Goal: Feedback & Contribution: Contribute content

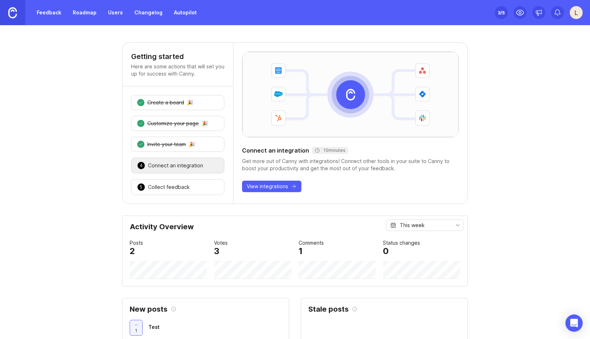
click at [202, 123] on div "🎉" at bounding box center [205, 123] width 6 height 5
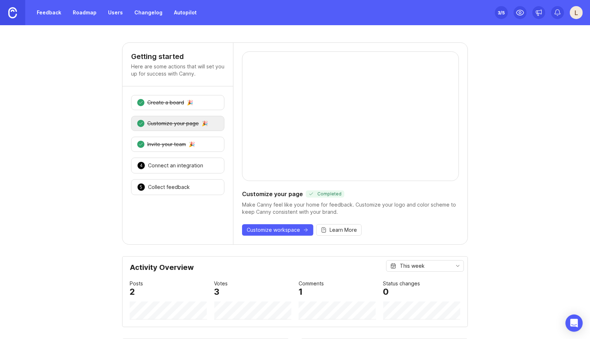
scroll to position [36, 0]
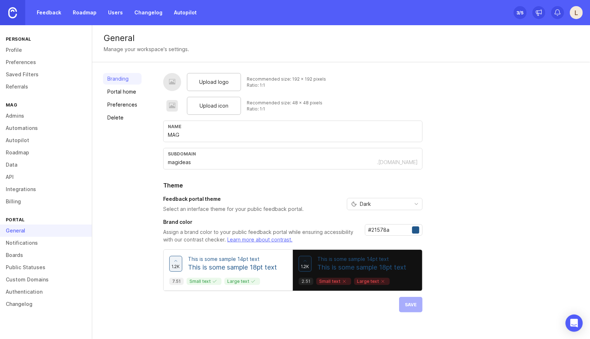
click at [378, 202] on div "Dark" at bounding box center [378, 205] width 63 height 12
click at [374, 231] on li "Light" at bounding box center [383, 229] width 75 height 12
click at [214, 84] on span "Upload logo" at bounding box center [214, 82] width 30 height 8
click at [171, 81] on div at bounding box center [172, 82] width 7 height 8
click at [200, 79] on span "Upload logo" at bounding box center [214, 82] width 30 height 8
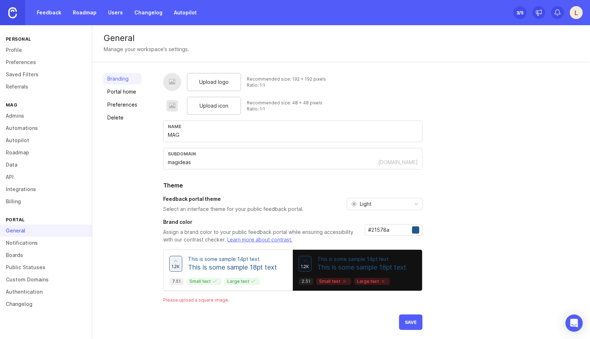
click at [206, 105] on span "Upload icon" at bounding box center [214, 106] width 29 height 8
click at [172, 83] on div at bounding box center [172, 82] width 7 height 8
click at [172, 84] on div at bounding box center [172, 82] width 7 height 8
click at [196, 84] on div "Upload logo" at bounding box center [214, 82] width 54 height 18
click at [174, 80] on div at bounding box center [172, 82] width 7 height 8
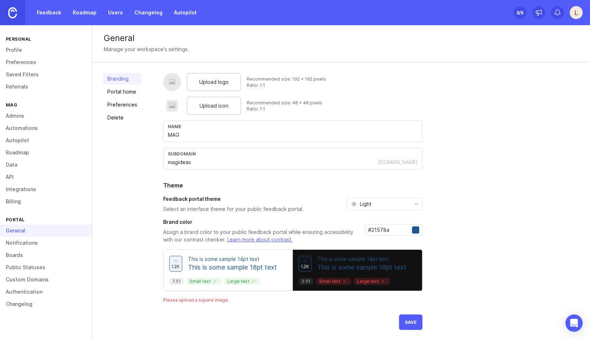
click at [191, 81] on div "Upload logo" at bounding box center [214, 82] width 54 height 18
click at [201, 85] on span "Upload logo" at bounding box center [214, 82] width 30 height 8
click at [209, 84] on span "Upload logo" at bounding box center [214, 82] width 30 height 8
click at [215, 85] on span "Upload logo" at bounding box center [214, 82] width 30 height 8
click at [213, 85] on span "Upload logo" at bounding box center [214, 82] width 30 height 8
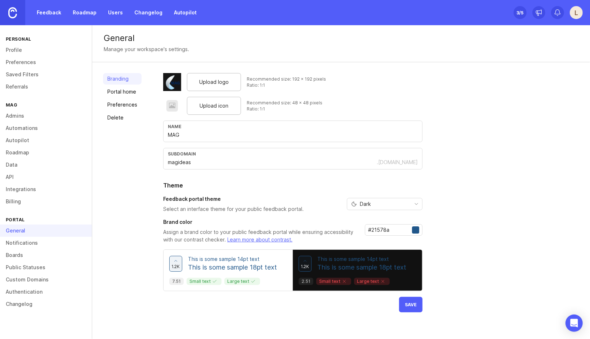
click at [412, 304] on span "Save" at bounding box center [411, 304] width 12 height 5
drag, startPoint x: 0, startPoint y: 7, endPoint x: 7, endPoint y: 10, distance: 7.9
click at [1, 8] on link at bounding box center [12, 12] width 25 height 25
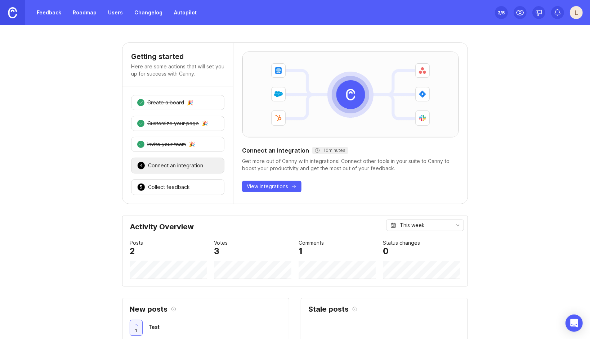
click at [57, 13] on link "Feedback" at bounding box center [48, 12] width 33 height 13
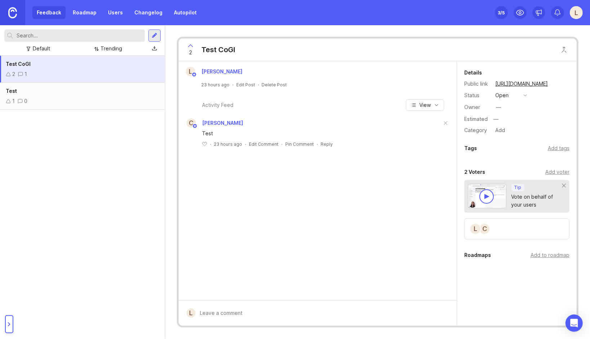
click at [14, 10] on img at bounding box center [12, 12] width 9 height 11
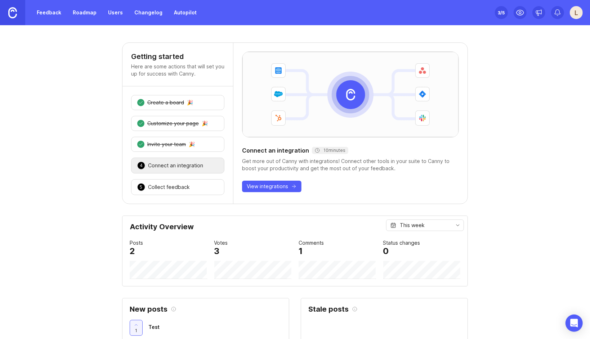
click at [184, 120] on div "Customize your page" at bounding box center [173, 123] width 52 height 7
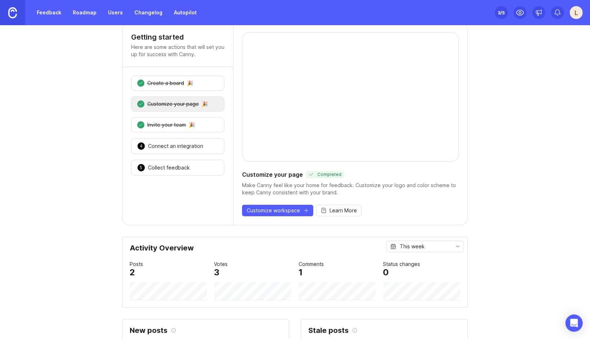
scroll to position [72, 0]
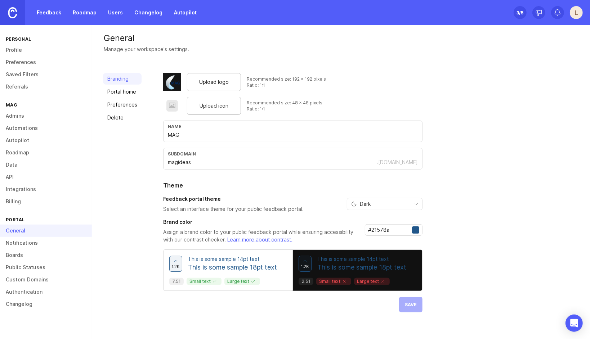
click at [392, 208] on div "Dark" at bounding box center [378, 205] width 63 height 12
click at [375, 225] on li "Light" at bounding box center [383, 229] width 75 height 12
click at [414, 302] on span "Save" at bounding box center [411, 304] width 12 height 5
click at [86, 10] on link "Roadmap" at bounding box center [84, 12] width 32 height 13
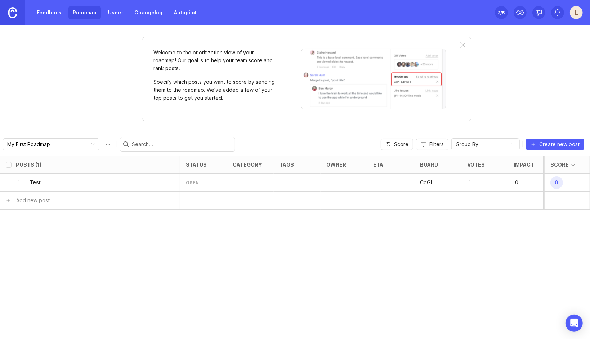
click at [115, 82] on div "Welcome to the prioritization view of your roadmap! Our goal is to help your te…" at bounding box center [295, 182] width 590 height 314
click at [304, 120] on div "Welcome to the prioritization view of your roadmap! Our goal is to help your te…" at bounding box center [295, 182] width 590 height 314
click at [46, 13] on link "Feedback" at bounding box center [48, 12] width 33 height 13
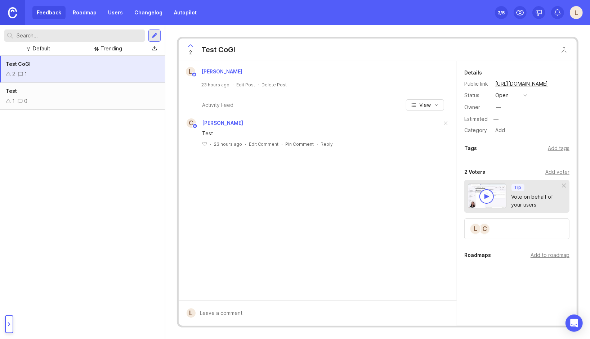
drag, startPoint x: 110, startPoint y: 55, endPoint x: 81, endPoint y: 74, distance: 33.8
click at [81, 74] on div "2 1" at bounding box center [82, 74] width 153 height 8
click at [546, 254] on div "Add to roadmap" at bounding box center [550, 255] width 39 height 8
drag, startPoint x: 78, startPoint y: 21, endPoint x: 78, endPoint y: 15, distance: 5.8
click at [78, 18] on div "Feedback Roadmap Users Changelog Autopilot" at bounding box center [100, 12] width 201 height 25
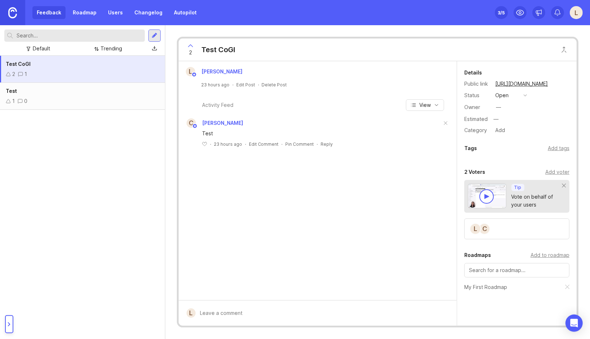
click at [78, 14] on link "Roadmap" at bounding box center [84, 12] width 32 height 13
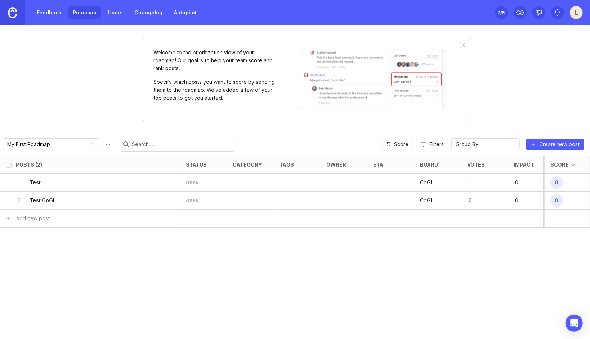
click at [189, 204] on div "open" at bounding box center [203, 201] width 47 height 18
click at [193, 201] on div "open" at bounding box center [192, 201] width 13 height 6
click at [9, 200] on input "select post" at bounding box center [9, 201] width 6 height 6
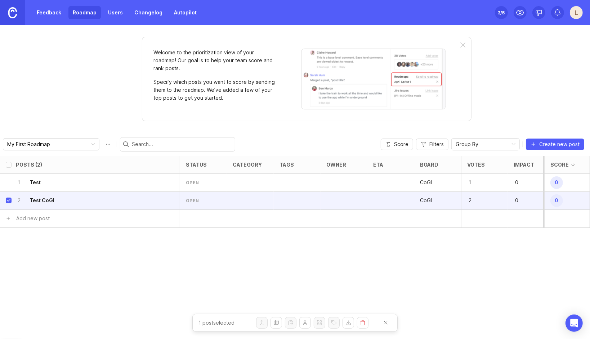
click at [9, 200] on input "select post" at bounding box center [9, 201] width 6 height 6
checkbox input "false"
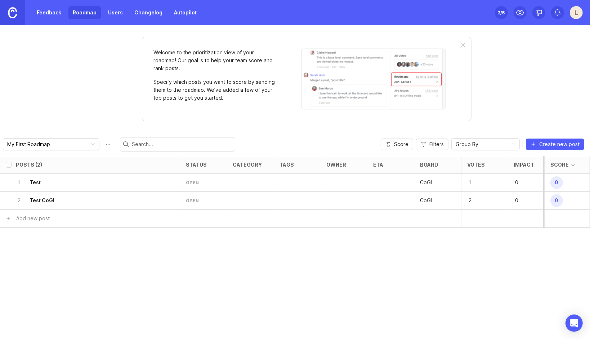
click at [104, 13] on link "Users" at bounding box center [115, 12] width 23 height 13
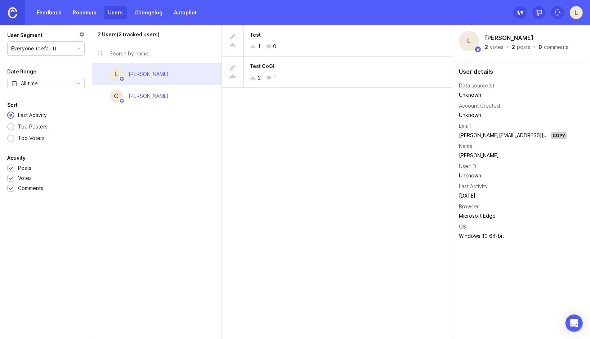
click at [84, 34] on div at bounding box center [81, 35] width 5 height 8
click at [145, 54] on input "text" at bounding box center [163, 54] width 107 height 8
drag, startPoint x: 447, startPoint y: 290, endPoint x: 455, endPoint y: 290, distance: 7.9
click at [447, 290] on div "Test 1 0 Test CoGI 2 1" at bounding box center [337, 182] width 231 height 314
click at [572, 322] on icon "Open Intercom Messenger" at bounding box center [574, 323] width 8 height 9
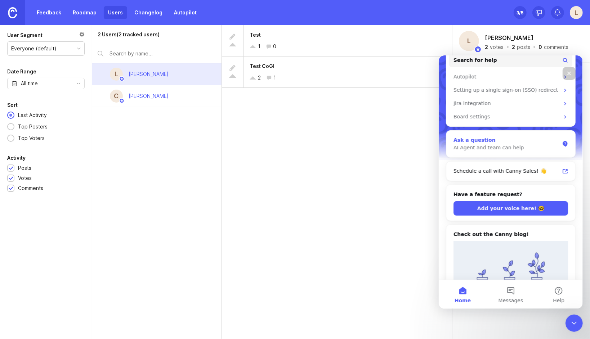
scroll to position [180, 0]
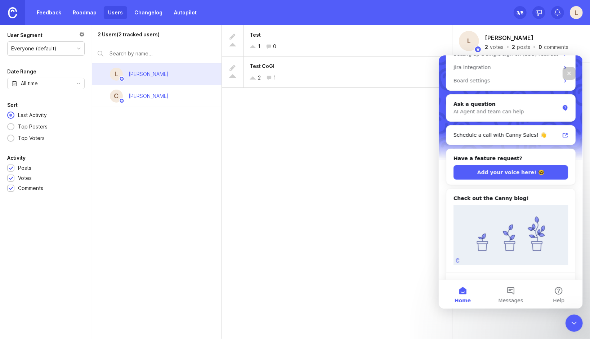
drag, startPoint x: 277, startPoint y: 208, endPoint x: 284, endPoint y: 205, distance: 7.6
click at [277, 206] on div "Test 1 0 Test CoGI 2 1" at bounding box center [337, 182] width 231 height 314
click at [567, 75] on icon "Close" at bounding box center [569, 73] width 6 height 6
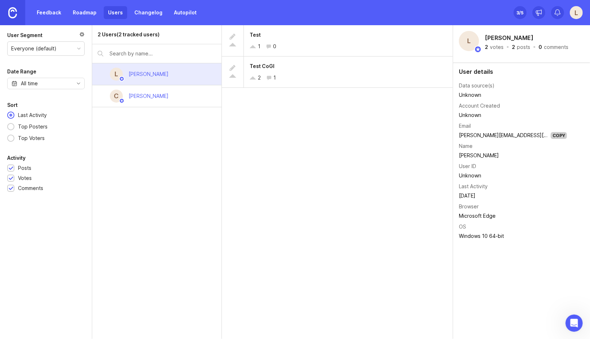
scroll to position [0, 0]
click at [146, 16] on link "Changelog" at bounding box center [148, 12] width 37 height 13
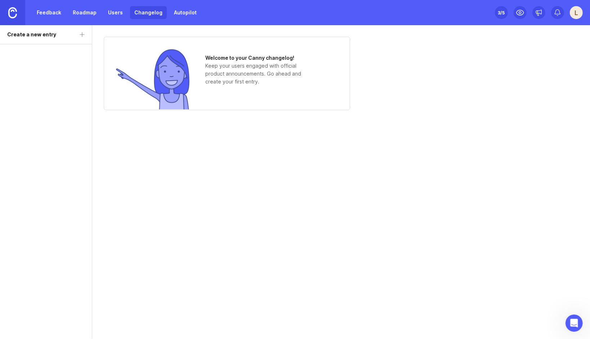
click at [115, 13] on link "Users" at bounding box center [115, 12] width 23 height 13
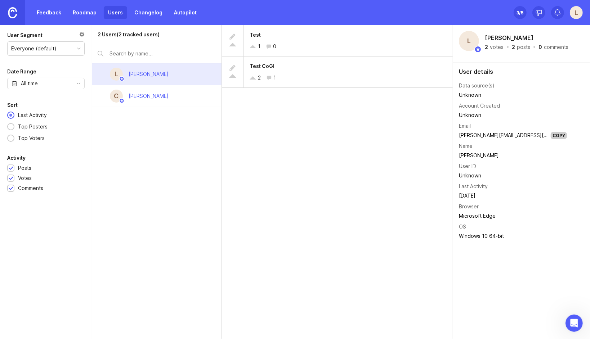
click at [68, 49] on div "Everyone (default)" at bounding box center [46, 49] width 77 height 14
drag, startPoint x: 122, startPoint y: 201, endPoint x: 122, endPoint y: 170, distance: 31.0
click at [122, 195] on div "2 Users (2 tracked users) L Louis May C Chris Potts" at bounding box center [157, 182] width 130 height 314
click at [14, 15] on img at bounding box center [12, 12] width 9 height 11
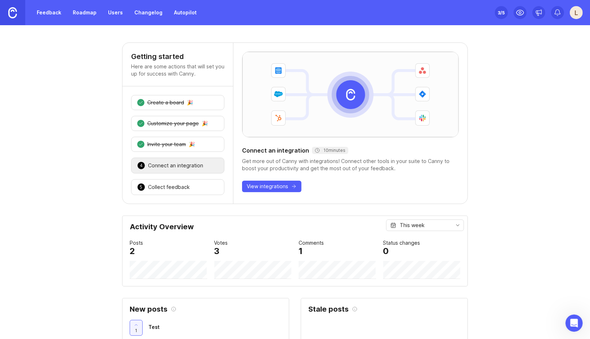
click at [179, 184] on div "Collect feedback" at bounding box center [169, 187] width 42 height 7
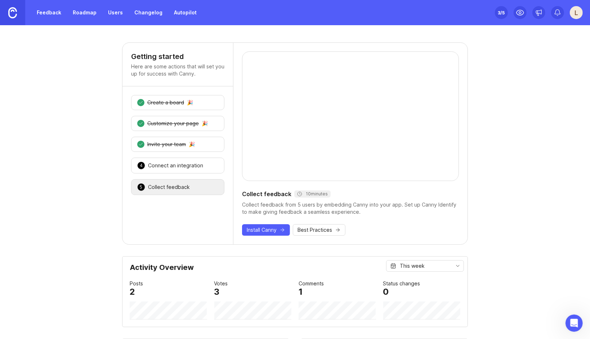
click at [276, 229] on button "Install Canny" at bounding box center [266, 230] width 48 height 12
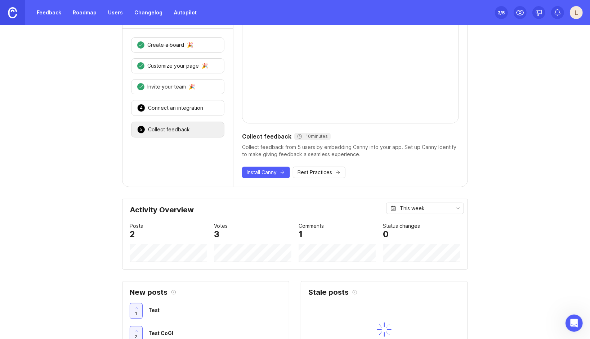
scroll to position [51, 0]
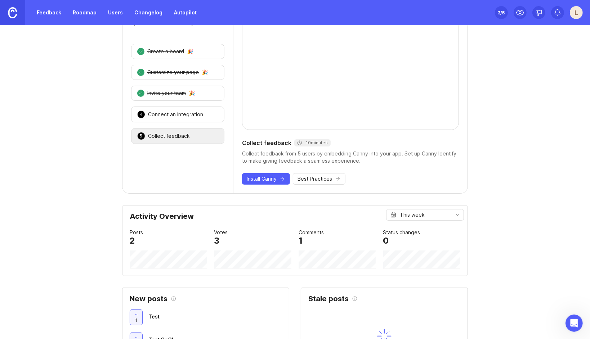
click at [280, 180] on icon "button" at bounding box center [283, 179] width 6 height 6
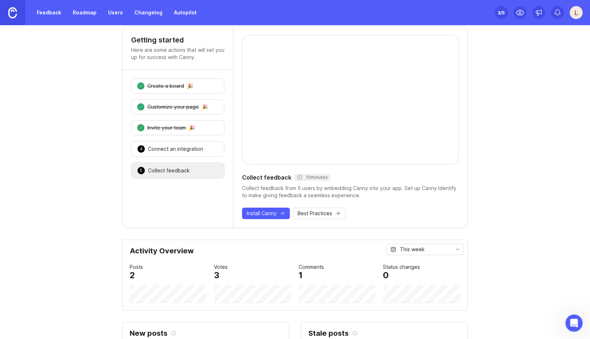
scroll to position [0, 0]
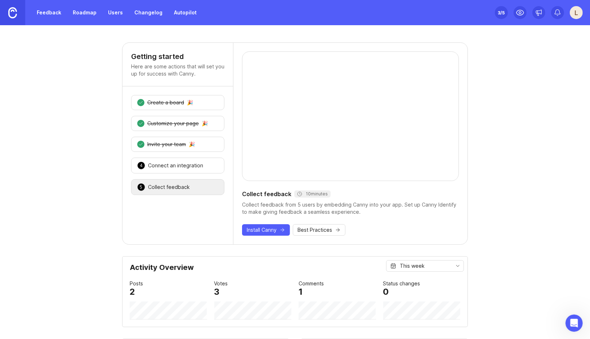
click at [161, 179] on div "5 Collect feedback 🎉" at bounding box center [177, 187] width 93 height 16
click at [158, 184] on div "Collect feedback" at bounding box center [169, 187] width 42 height 7
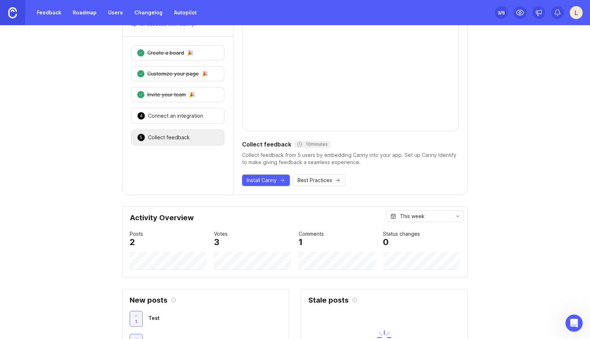
scroll to position [51, 0]
click at [258, 177] on span "Install Canny" at bounding box center [262, 179] width 30 height 7
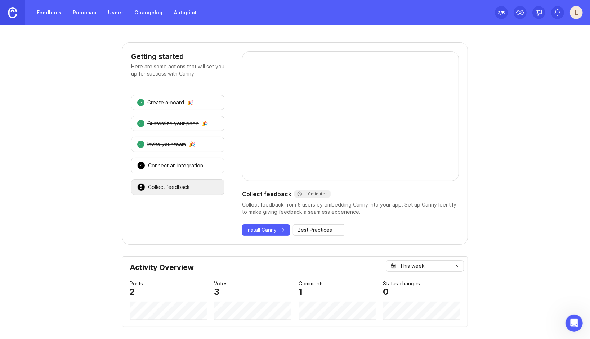
click at [11, 12] on img at bounding box center [12, 12] width 9 height 11
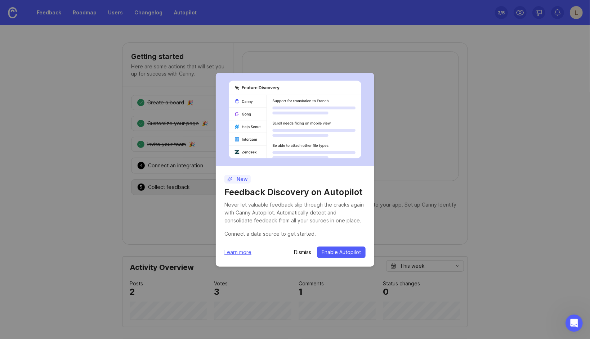
click at [99, 195] on div "New Feedback Discovery on Autopilot Never let valuable feedback slip through th…" at bounding box center [295, 169] width 590 height 339
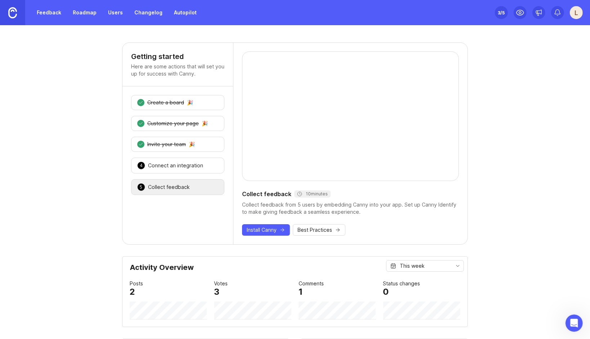
click at [155, 120] on div "Customize your page" at bounding box center [173, 123] width 52 height 7
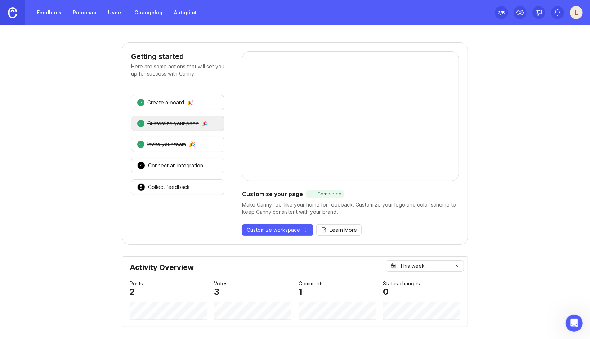
click at [170, 142] on div "Invite your team" at bounding box center [166, 144] width 39 height 7
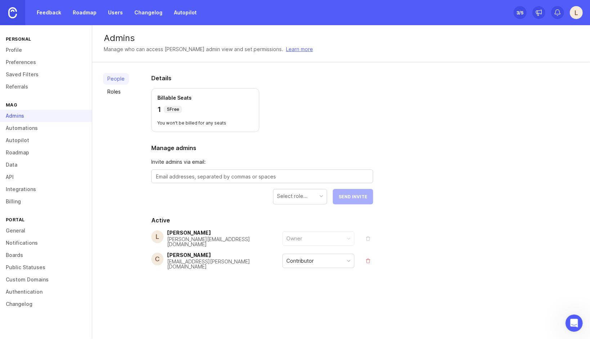
click at [233, 175] on textarea at bounding box center [262, 177] width 213 height 8
click at [311, 198] on div "Select role..." at bounding box center [299, 196] width 53 height 14
click at [214, 173] on textarea at bounding box center [262, 177] width 213 height 8
type textarea "g"
click at [470, 126] on div "People Roles Details Billable Seats 1 5 Free You won't be billed for any seats …" at bounding box center [341, 188] width 498 height 253
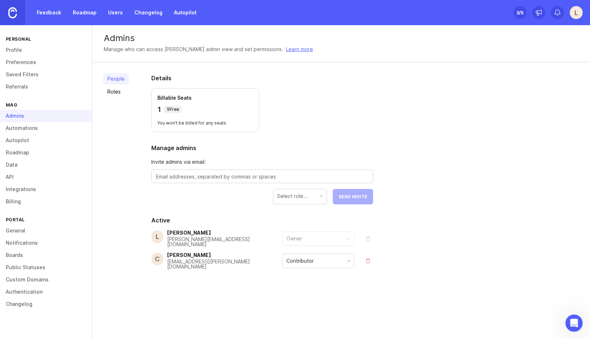
click at [223, 173] on textarea at bounding box center [262, 177] width 213 height 8
paste textarea "Grace.Woodhouse@magairports.com"
type textarea "Grace.Woodhouse@magairports.com"
click at [307, 195] on div "Select role..." at bounding box center [292, 196] width 31 height 8
click at [353, 195] on span "Send Invite" at bounding box center [353, 196] width 29 height 5
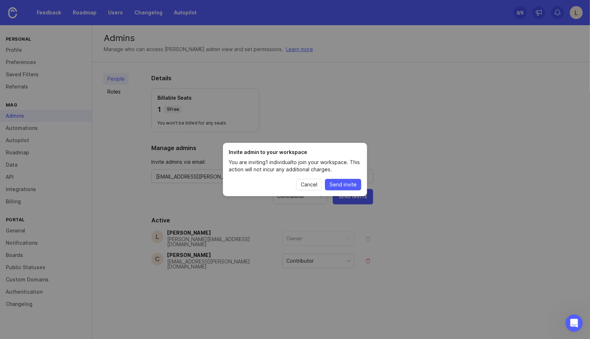
click at [344, 185] on span "Send invite" at bounding box center [343, 184] width 27 height 7
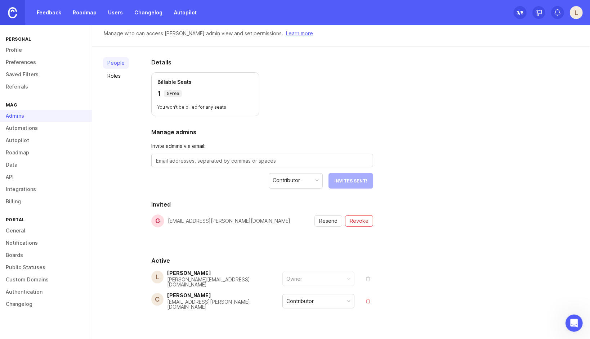
scroll to position [26, 0]
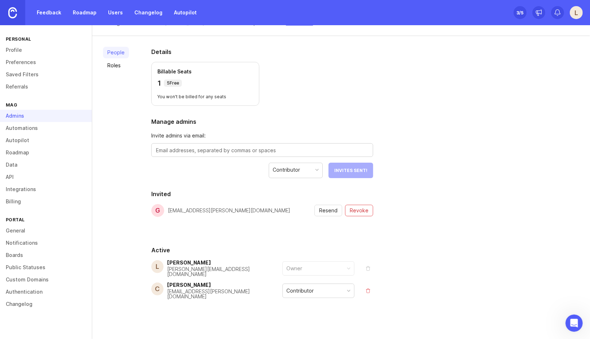
click at [119, 63] on link "Roles" at bounding box center [116, 66] width 26 height 12
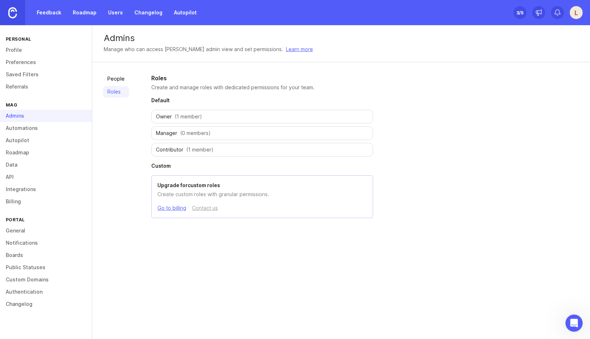
click at [175, 148] on span "Contributor" at bounding box center [169, 149] width 27 height 7
click at [115, 79] on link "People" at bounding box center [116, 79] width 26 height 12
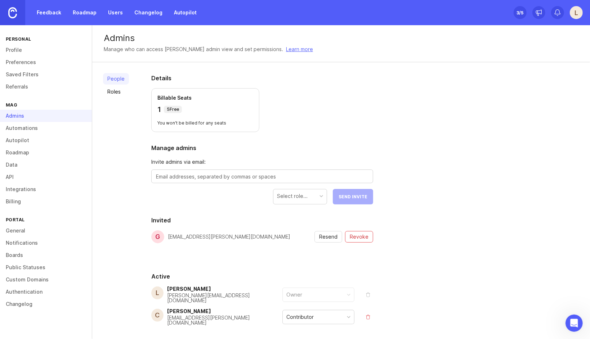
scroll to position [26, 0]
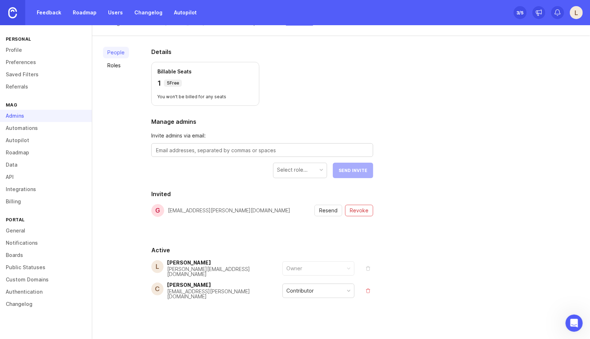
click at [296, 178] on div "Details Billable Seats 1 5 Free You won't be billed for any seats Manage admins…" at bounding box center [262, 190] width 245 height 309
click at [298, 173] on div "Select role..." at bounding box center [299, 170] width 53 height 14
click at [204, 176] on form "Invite admins via email: Select role... Send Invite" at bounding box center [262, 155] width 222 height 46
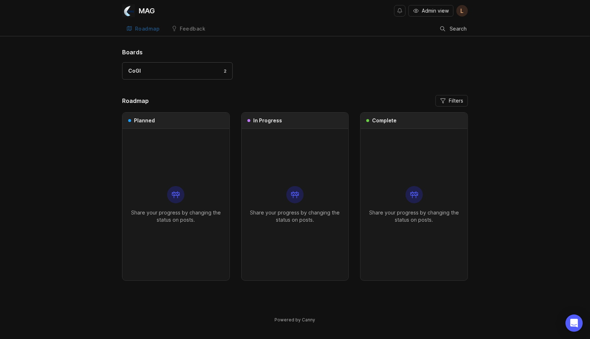
click at [419, 7] on button "Admin view" at bounding box center [431, 11] width 45 height 12
drag, startPoint x: 0, startPoint y: 0, endPoint x: 110, endPoint y: 209, distance: 235.8
click at [110, 209] on div "Boards CoGI 2 Roadmap Filters Planned Share your progress by changing the statu…" at bounding box center [295, 192] width 590 height 288
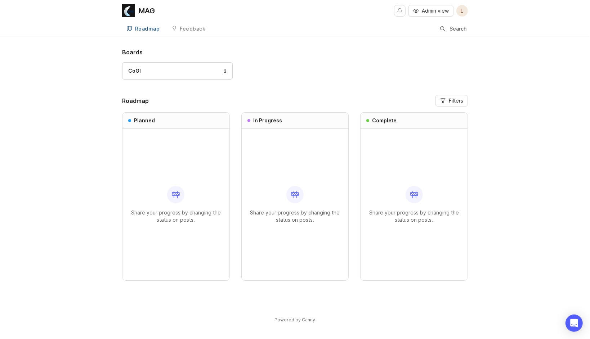
click at [182, 33] on link "Feedback" at bounding box center [188, 29] width 43 height 15
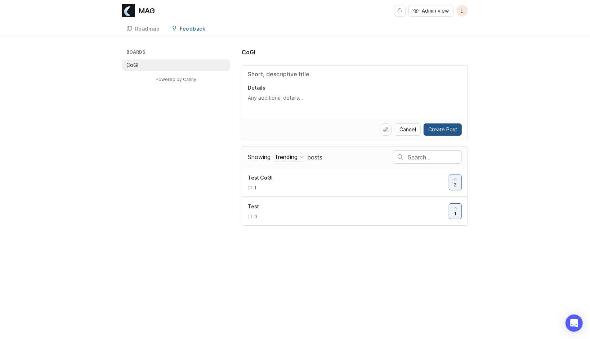
click at [319, 156] on span "posts" at bounding box center [315, 157] width 15 height 8
click at [146, 24] on link "Roadmap" at bounding box center [143, 29] width 42 height 15
drag, startPoint x: 343, startPoint y: 178, endPoint x: 307, endPoint y: 179, distance: 35.3
click at [307, 179] on div "Test CoGI" at bounding box center [345, 178] width 195 height 8
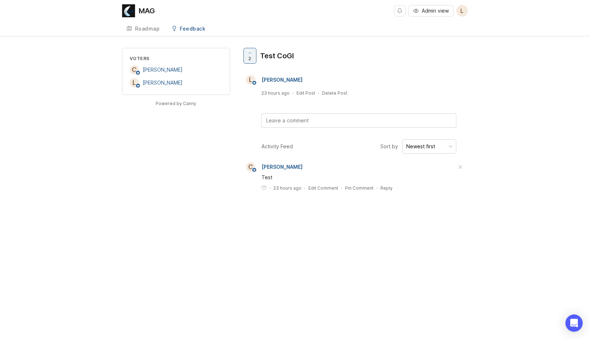
click at [150, 32] on link "Roadmap" at bounding box center [143, 29] width 42 height 15
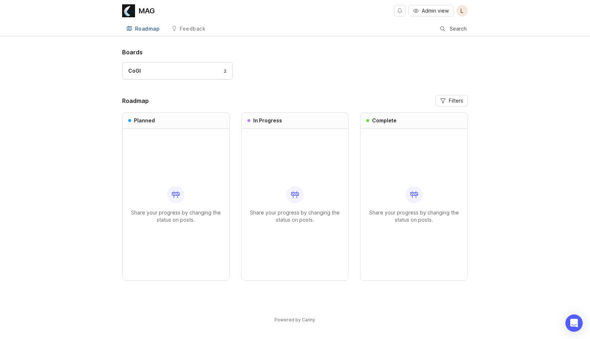
click at [183, 31] on div "Feedback" at bounding box center [193, 28] width 26 height 5
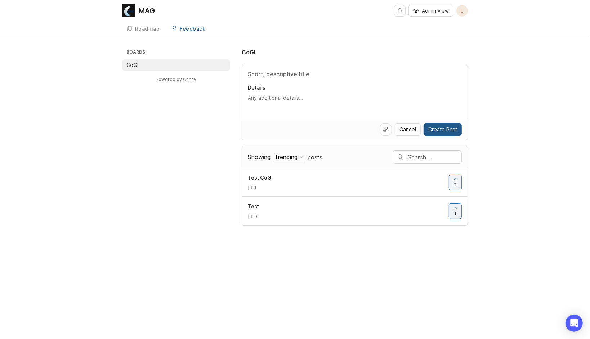
click at [309, 101] on textarea "Details" at bounding box center [355, 101] width 214 height 14
click at [358, 75] on input "Title" at bounding box center [355, 74] width 214 height 9
click at [336, 100] on textarea "Details" at bounding box center [355, 101] width 214 height 14
click at [327, 85] on p "Details" at bounding box center [355, 87] width 214 height 7
click at [327, 94] on textarea "Details" at bounding box center [355, 101] width 214 height 14
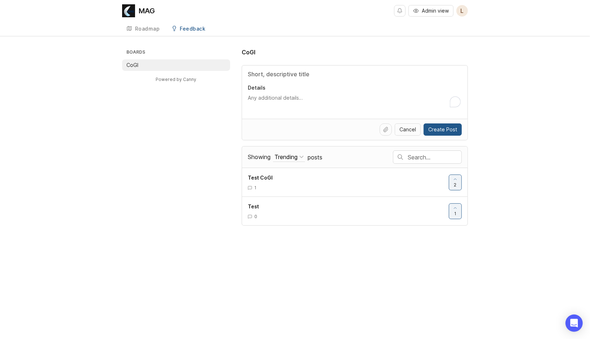
click at [306, 77] on input "Title" at bounding box center [355, 74] width 214 height 9
type input "Fruit Bowls"
click at [268, 105] on textarea "Details" at bounding box center [355, 101] width 214 height 14
click at [441, 130] on span "Create Post" at bounding box center [442, 129] width 29 height 7
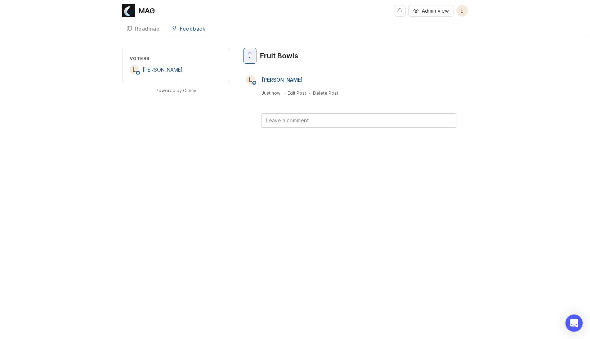
click at [149, 30] on div "Roadmap" at bounding box center [147, 28] width 25 height 5
click at [195, 28] on div "Feedback" at bounding box center [193, 28] width 26 height 5
click at [287, 123] on textarea at bounding box center [359, 121] width 194 height 14
click at [249, 55] on div at bounding box center [250, 55] width 12 height 15
click at [250, 55] on span "0" at bounding box center [250, 58] width 3 height 6
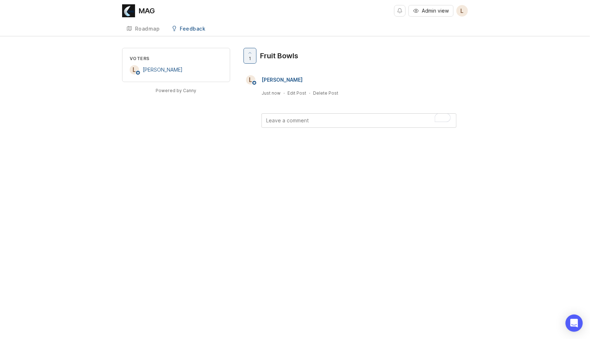
click at [288, 120] on textarea "To enrich screen reader interactions, please activate Accessibility in Grammarl…" at bounding box center [359, 121] width 194 height 14
click at [143, 23] on link "Roadmap" at bounding box center [143, 29] width 42 height 15
click at [146, 29] on div "Roadmap" at bounding box center [147, 28] width 25 height 5
click at [195, 28] on div "Feedback" at bounding box center [193, 28] width 26 height 5
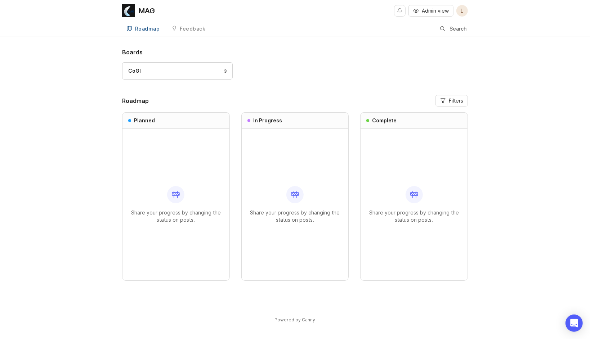
click at [190, 18] on div "MAG Admin view L" at bounding box center [295, 11] width 346 height 22
click at [190, 29] on div "Feedback" at bounding box center [193, 28] width 26 height 5
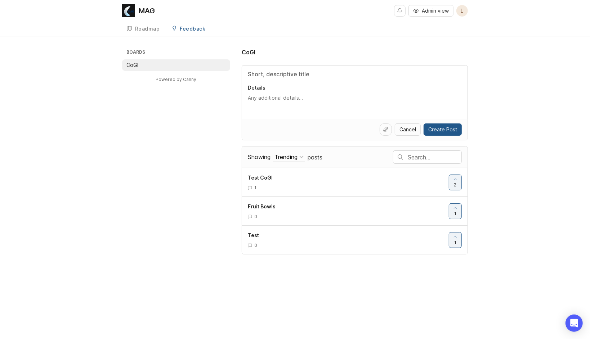
click at [460, 213] on div at bounding box center [455, 211] width 12 height 15
click at [457, 208] on icon at bounding box center [455, 208] width 5 height 5
click at [141, 29] on div "Roadmap" at bounding box center [147, 28] width 25 height 5
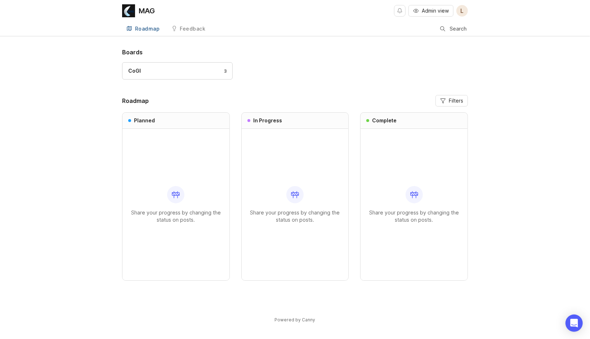
click at [166, 174] on div "Share your progress by changing the status on posts." at bounding box center [175, 205] width 95 height 152
click at [295, 179] on div "Share your progress by changing the status on posts." at bounding box center [294, 205] width 95 height 152
click at [401, 195] on div "Share your progress by changing the status on posts." at bounding box center [413, 205] width 95 height 152
click at [379, 75] on div "CoGI 3" at bounding box center [295, 74] width 346 height 24
click at [189, 27] on div "Feedback" at bounding box center [193, 28] width 26 height 5
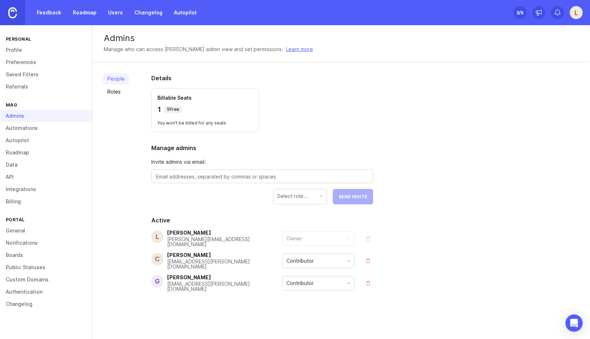
click at [336, 278] on div "Contributor" at bounding box center [318, 284] width 71 height 14
click at [272, 308] on div "Details Billable Seats 2 5 Free You won't be billed for any seats Manage admins…" at bounding box center [262, 200] width 245 height 276
drag, startPoint x: 474, startPoint y: 290, endPoint x: 443, endPoint y: 294, distance: 31.2
click at [474, 290] on div "People Roles Details Billable Seats 2 5 Free You won't be billed for any seats …" at bounding box center [341, 200] width 498 height 276
